Goal: Check status

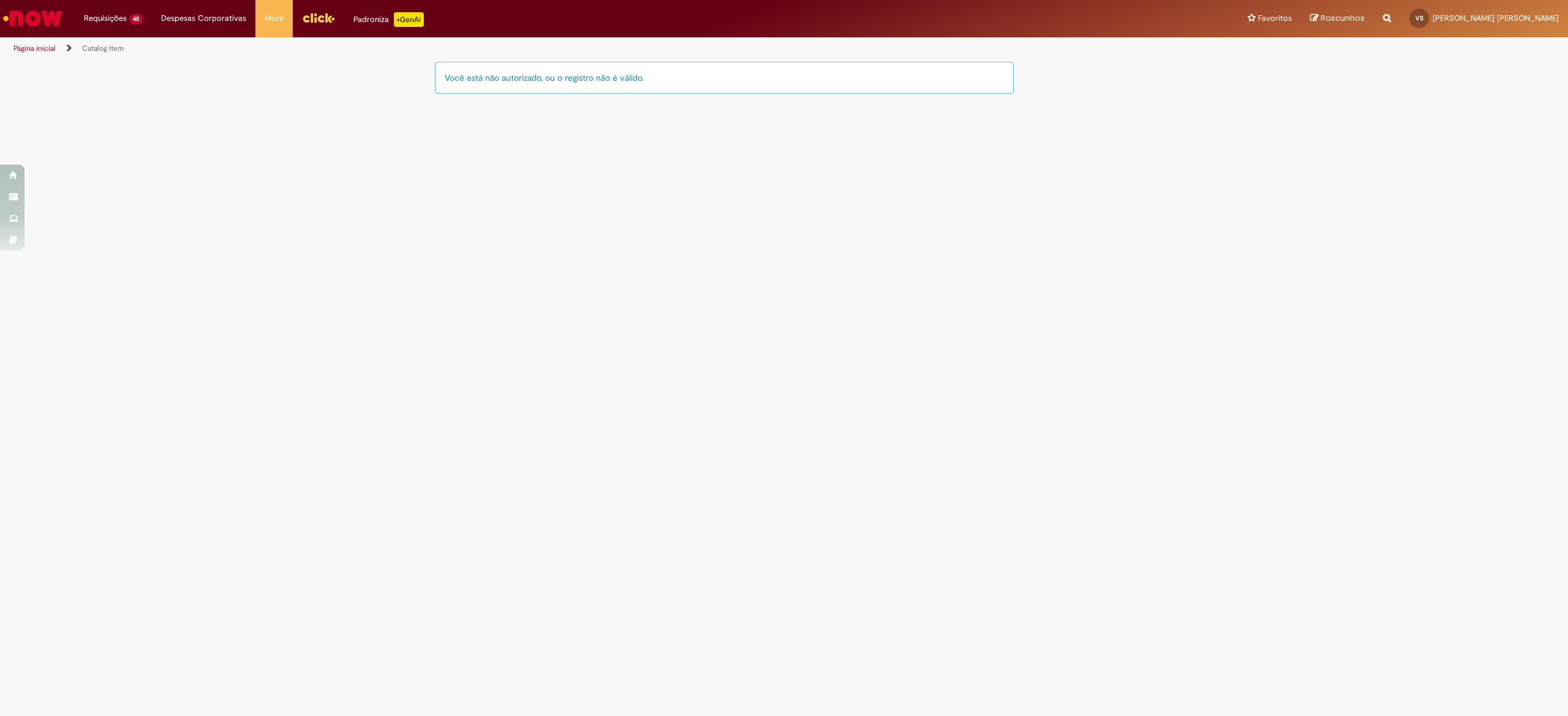
click at [302, 12] on img "Menu Cabeçalho" at bounding box center [319, 18] width 33 height 19
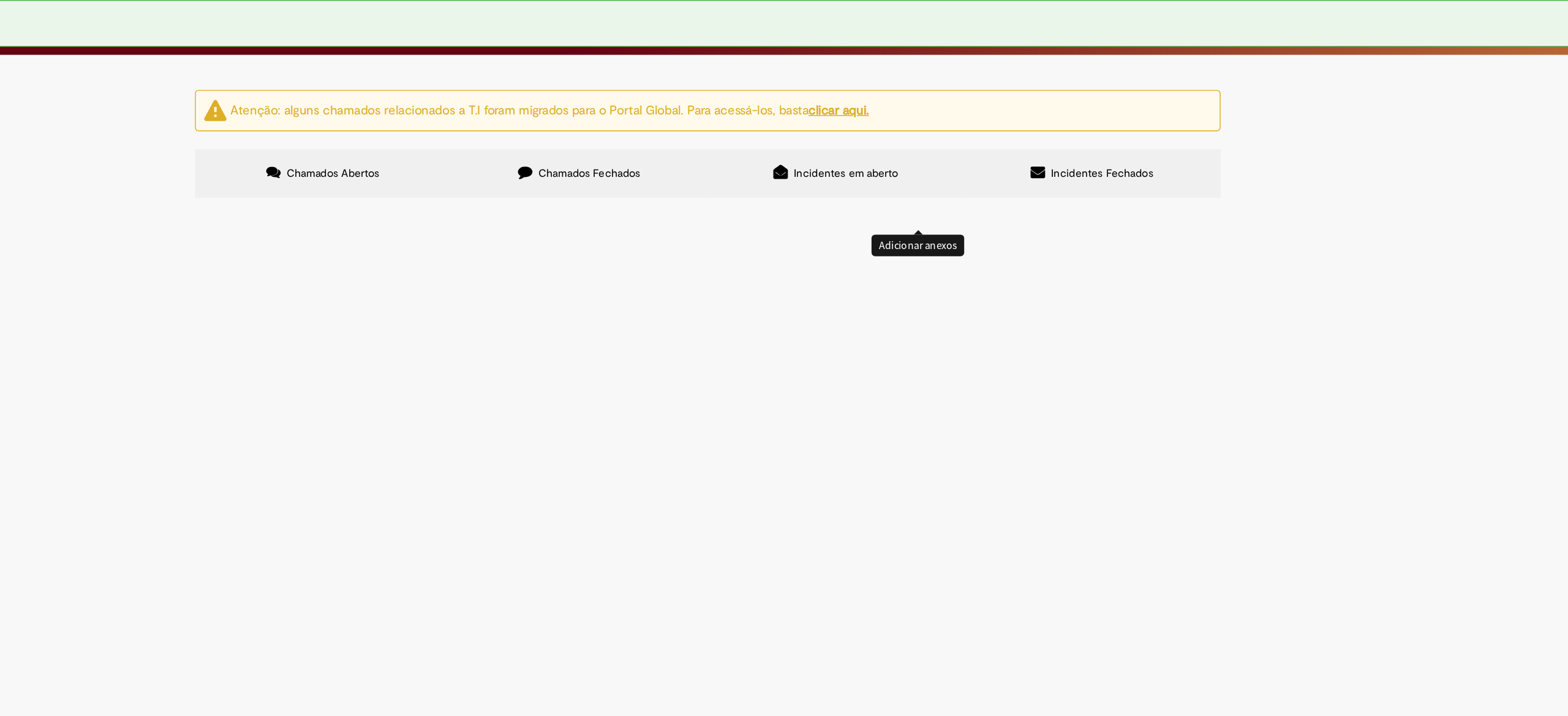
click at [0, 0] on input "Pesquisar" at bounding box center [0, 0] width 0 height 0
type input "********"
click at [0, 0] on span "Pesquisar" at bounding box center [0, 0] width 0 height 0
click at [0, 0] on td "Emissão referente ao mês de Setembro - Fee Revenda Direto. Paratudo. Vencimento…" at bounding box center [0, 0] width 0 height 0
click at [0, 0] on span "Emissão referente ao mês de Setembro - Fee Revenda Direto. Paratudo. Vencimento…" at bounding box center [0, 0] width 0 height 0
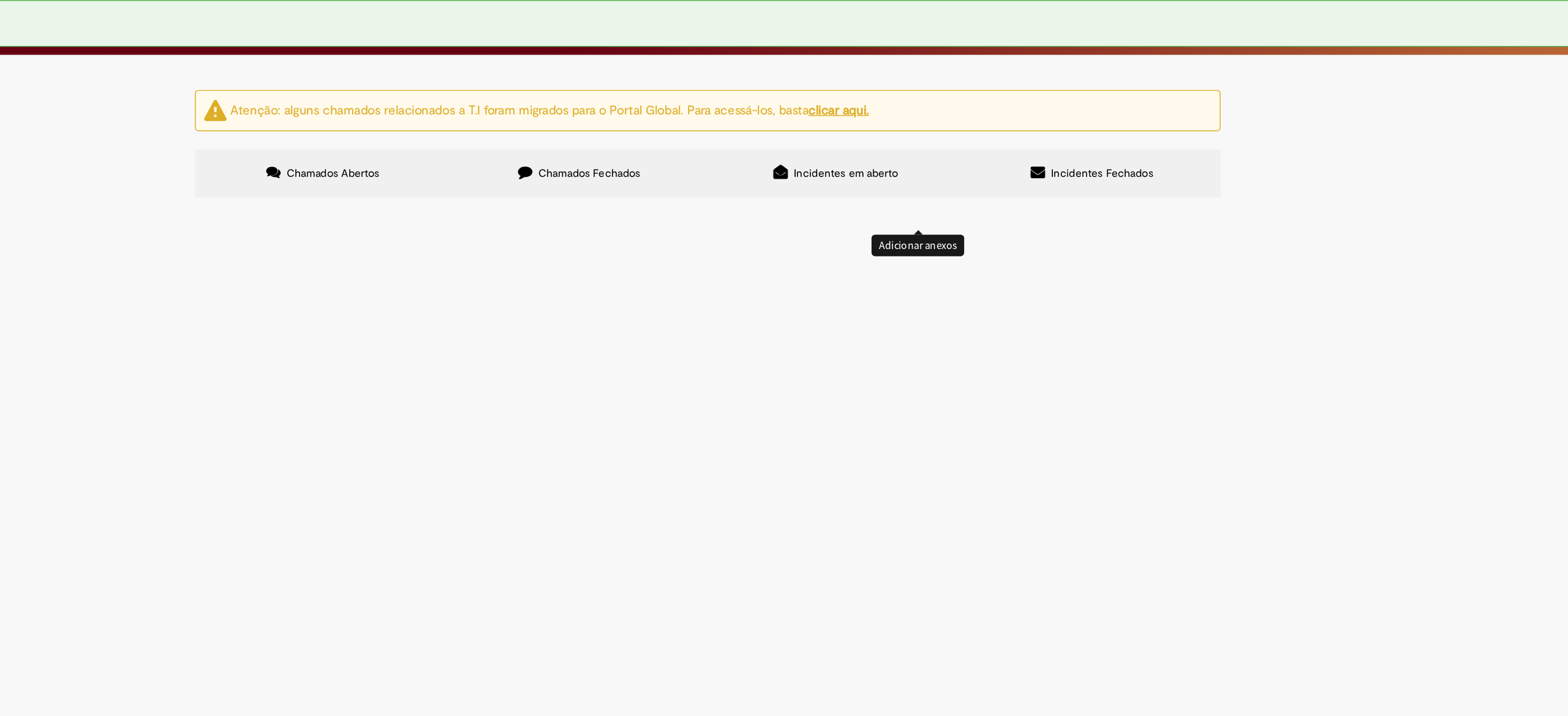
click at [0, 0] on span "Emissão referente ao mês de Setembro - Fee Revenda Direto. Paratudo. Vencimento…" at bounding box center [0, 0] width 0 height 0
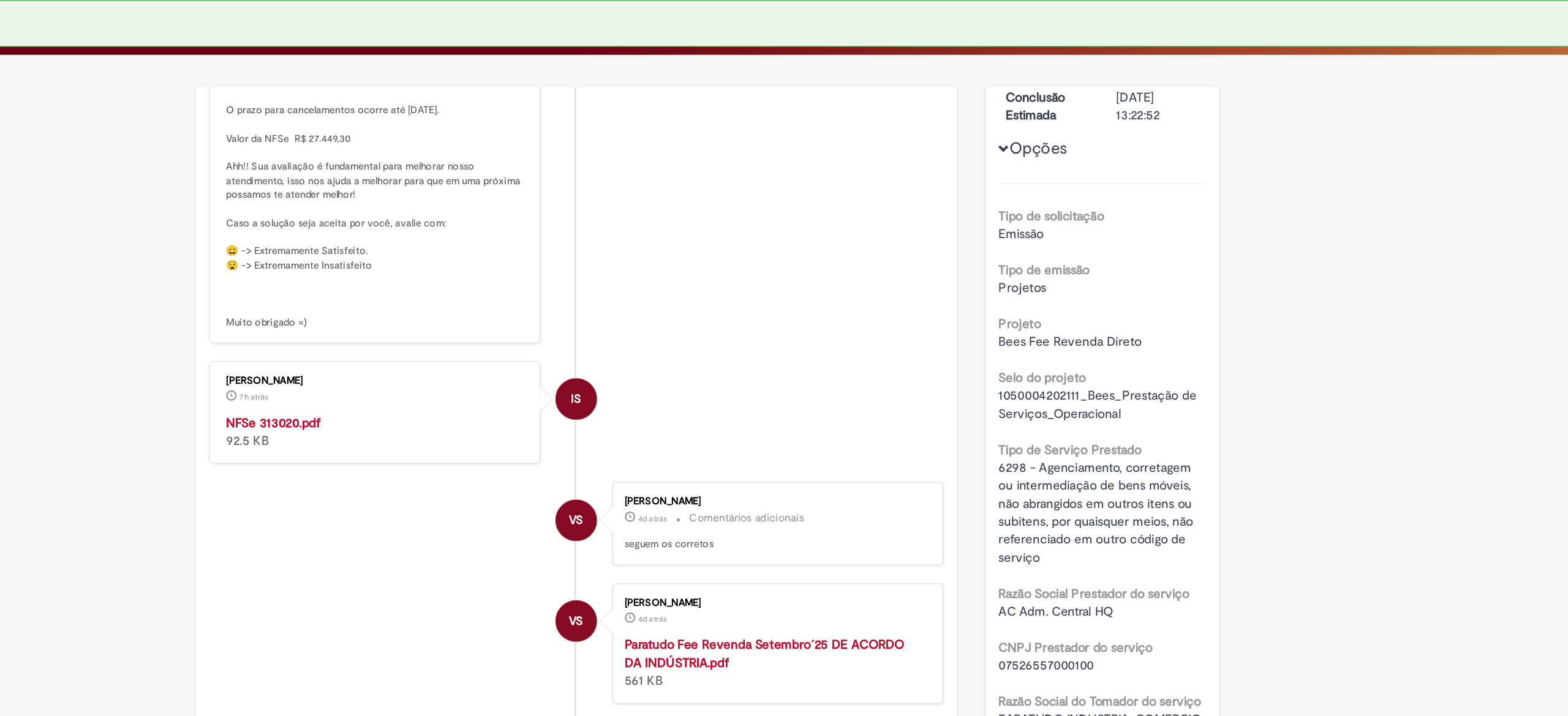
scroll to position [223, 0]
click at [503, 292] on strong "NFSe 313020.pdf" at bounding box center [488, 286] width 64 height 11
